Goal: Task Accomplishment & Management: Manage account settings

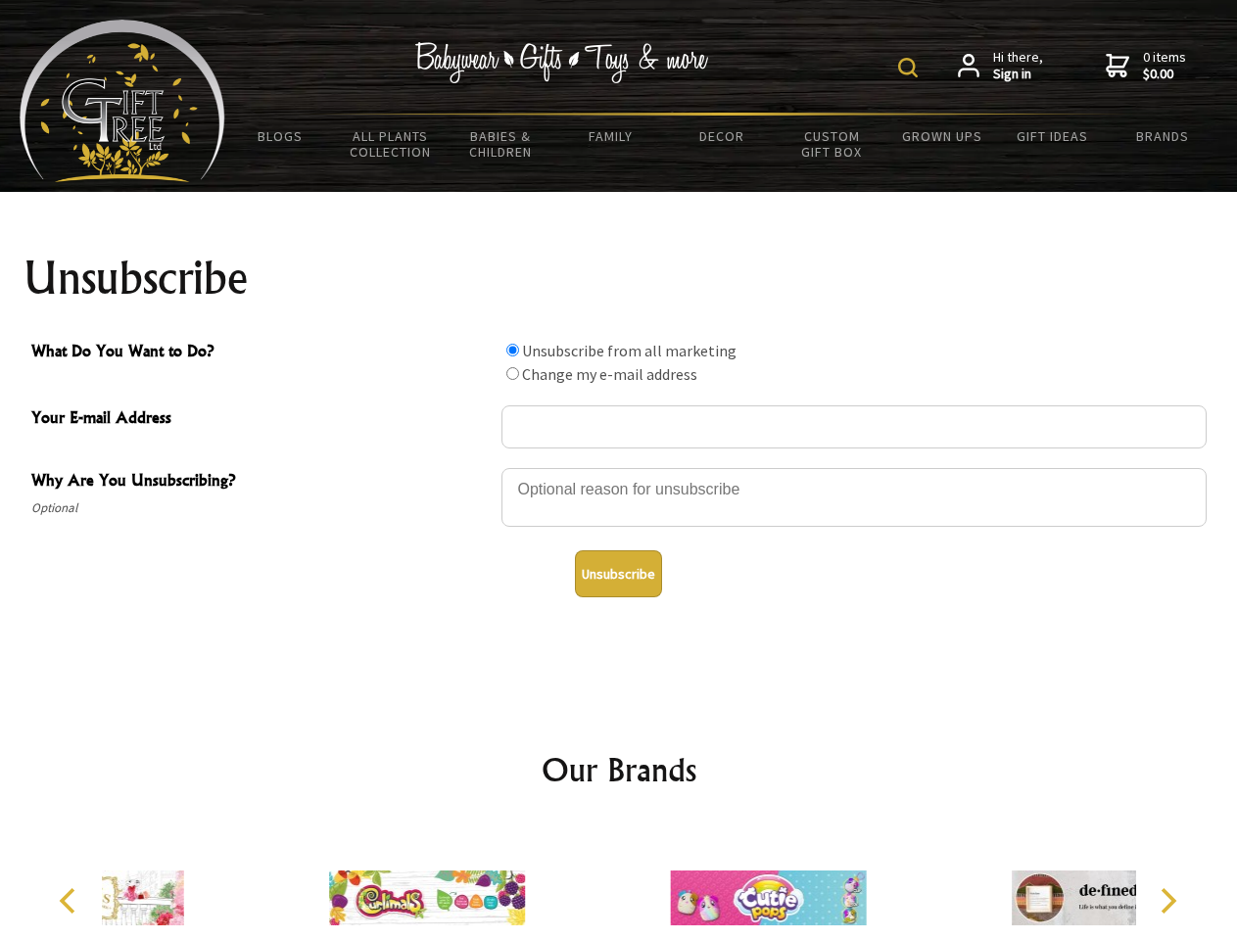
click at [911, 68] on img at bounding box center [908, 68] width 20 height 20
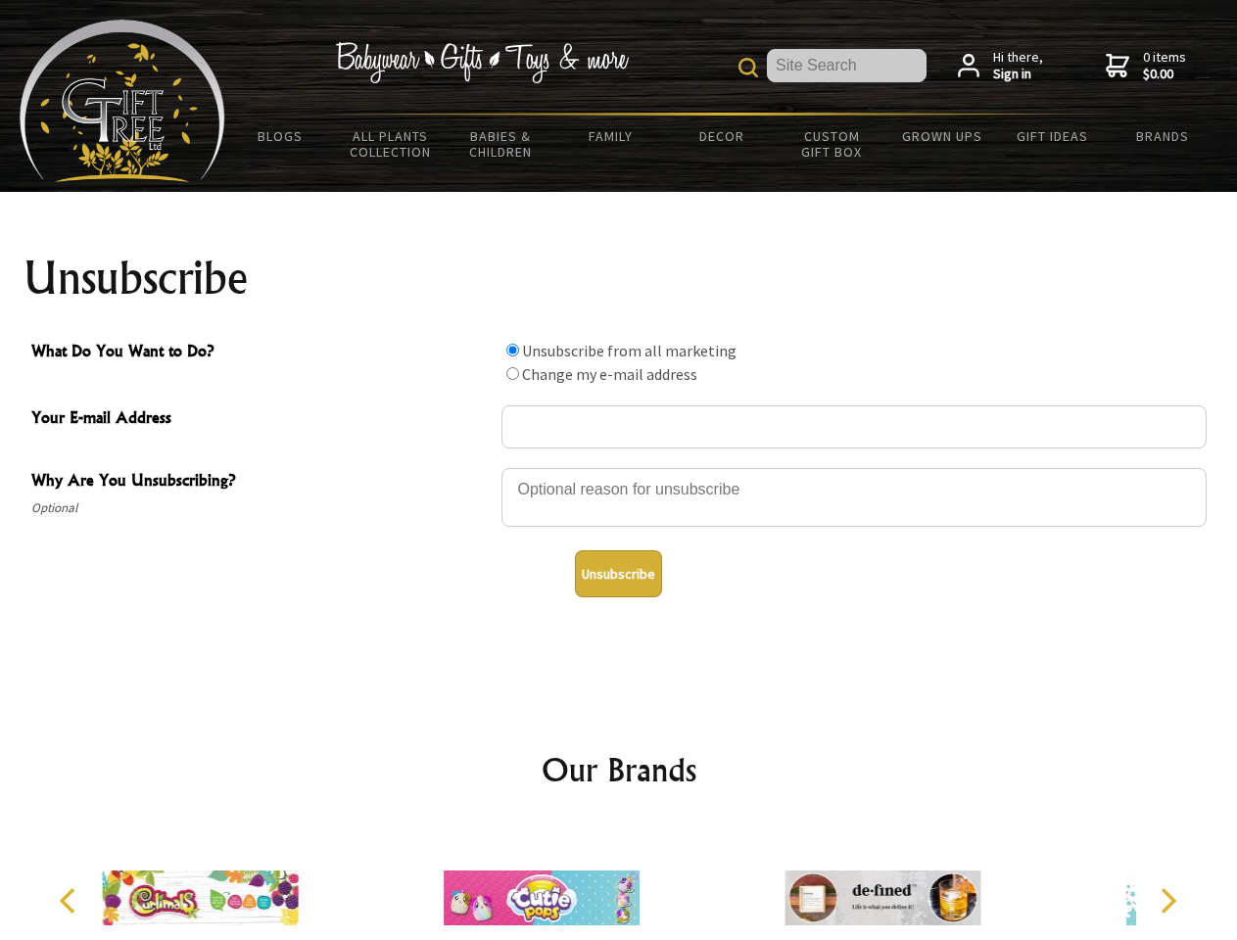
click at [619, 467] on div at bounding box center [853, 500] width 705 height 69
click at [512, 350] on input "What Do You Want to Do?" at bounding box center [512, 350] width 13 height 13
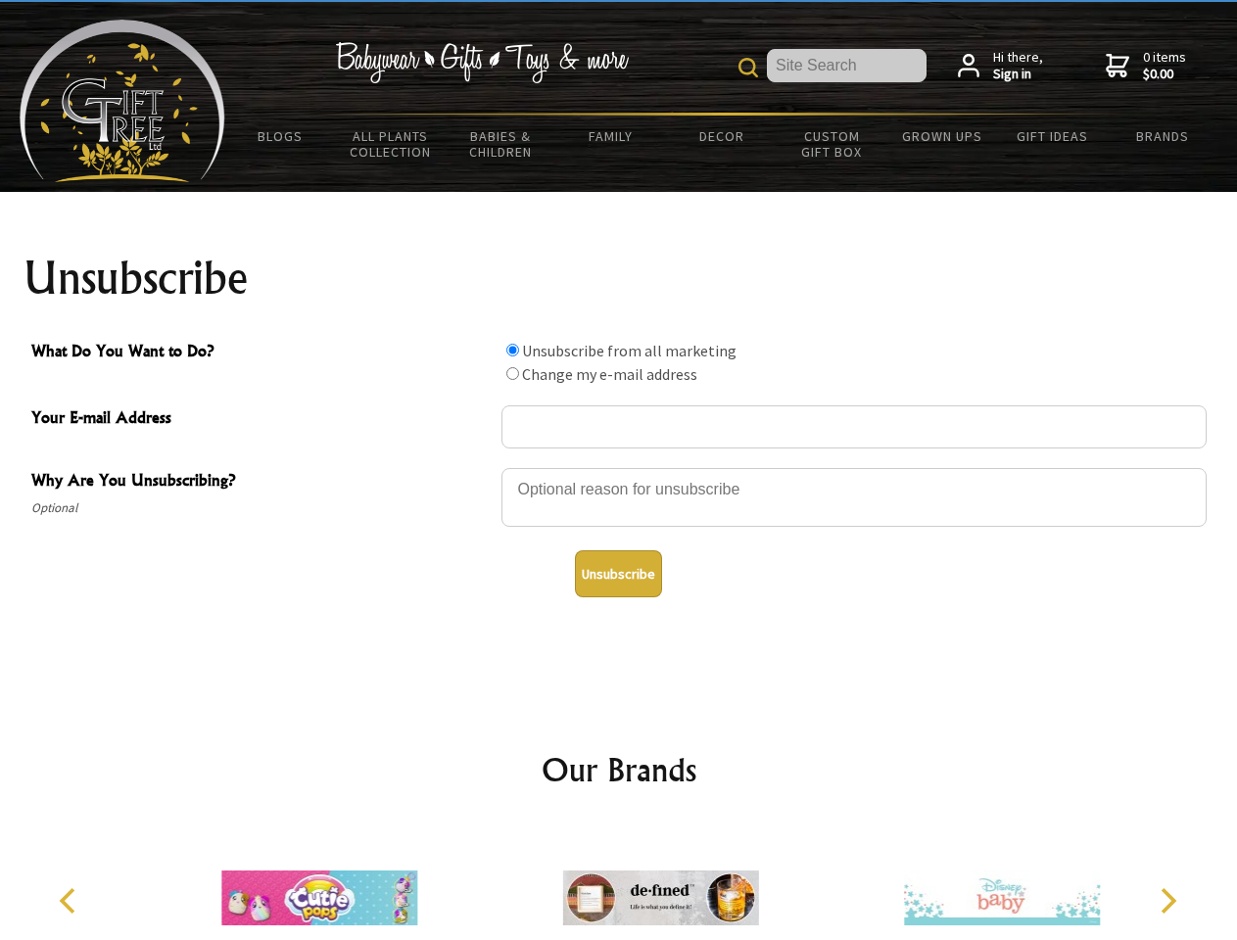
click at [512, 373] on input "What Do You Want to Do?" at bounding box center [512, 373] width 13 height 13
radio input "true"
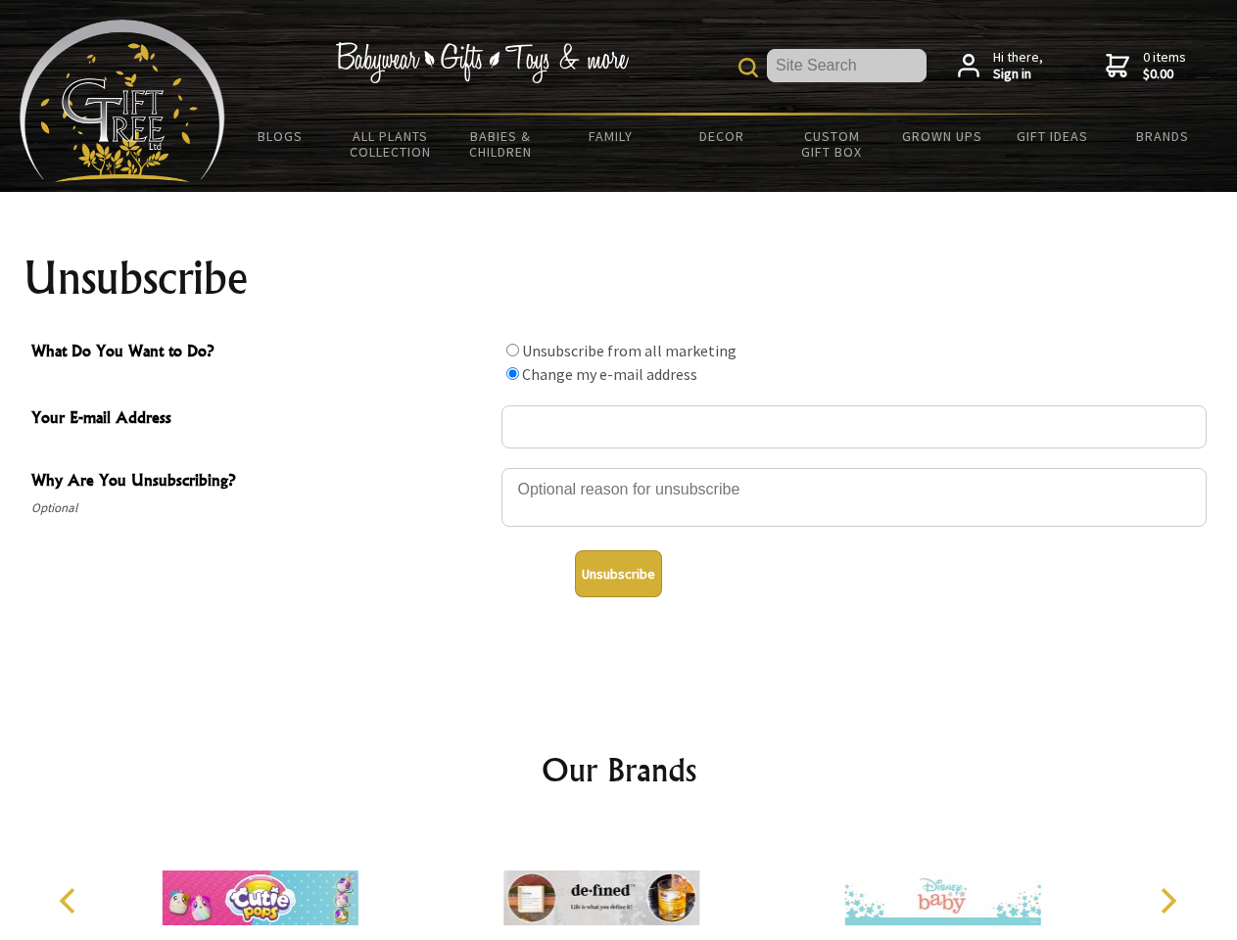
click at [618, 574] on button "Unsubscribe" at bounding box center [618, 573] width 87 height 47
click at [619, 882] on img at bounding box center [601, 897] width 196 height 147
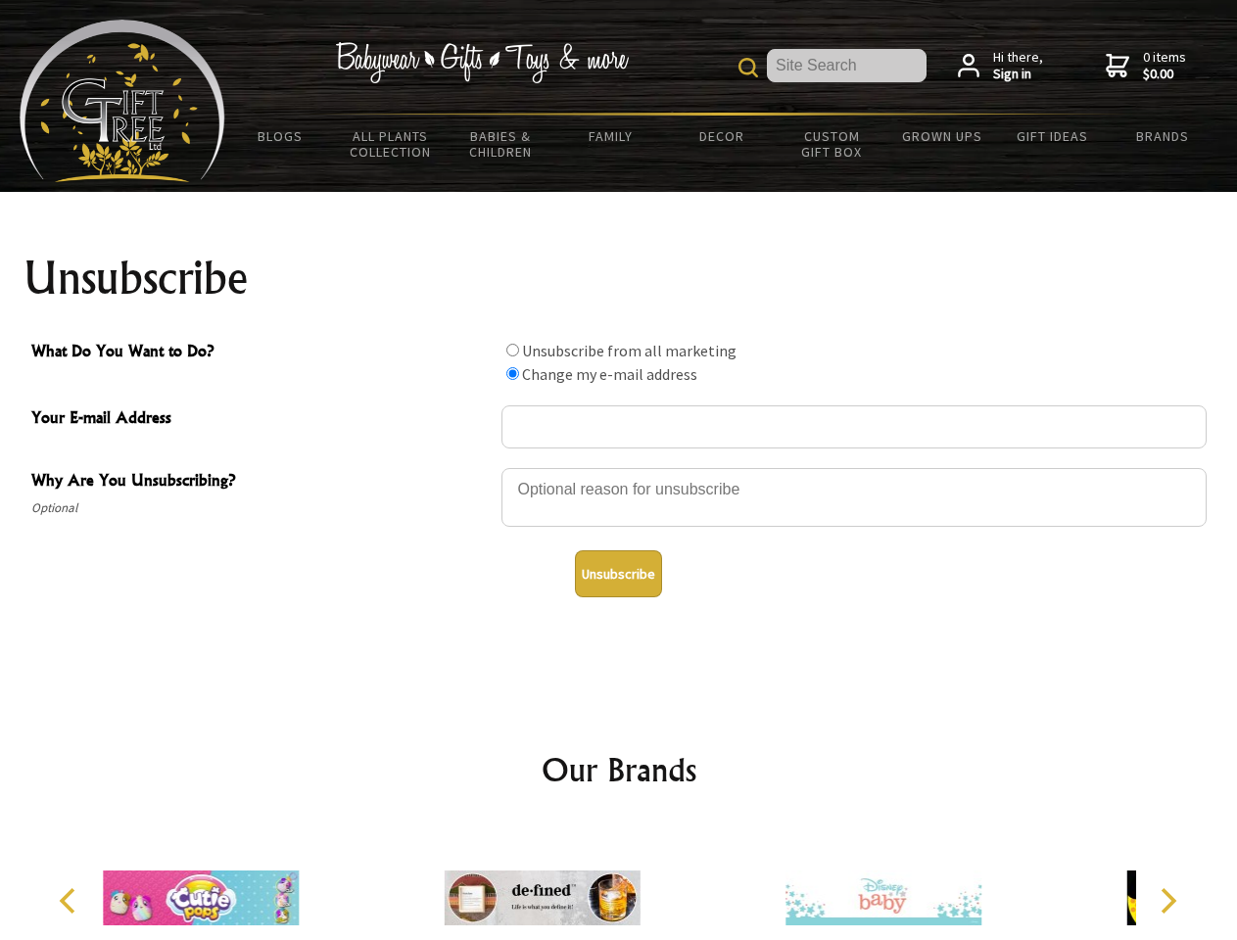
click at [70, 901] on icon "Previous" at bounding box center [69, 900] width 25 height 25
click at [1167, 901] on icon "Next" at bounding box center [1165, 900] width 25 height 25
